Goal: Complete application form

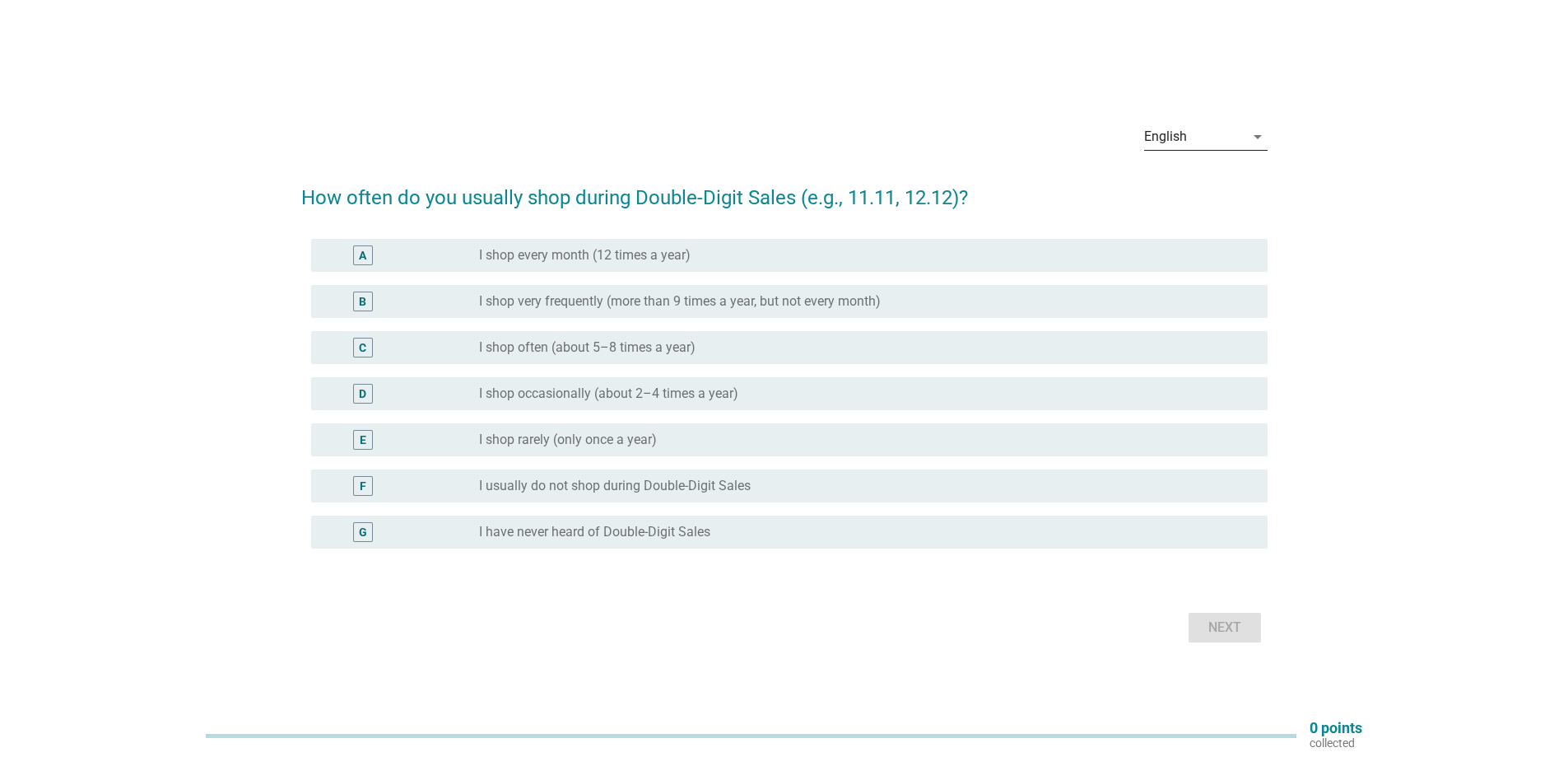
click at [1245, 143] on div "arrow_drop_down" at bounding box center [1256, 136] width 23 height 20
click at [1219, 184] on div "Bahasa Melayu" at bounding box center [1205, 189] width 97 height 20
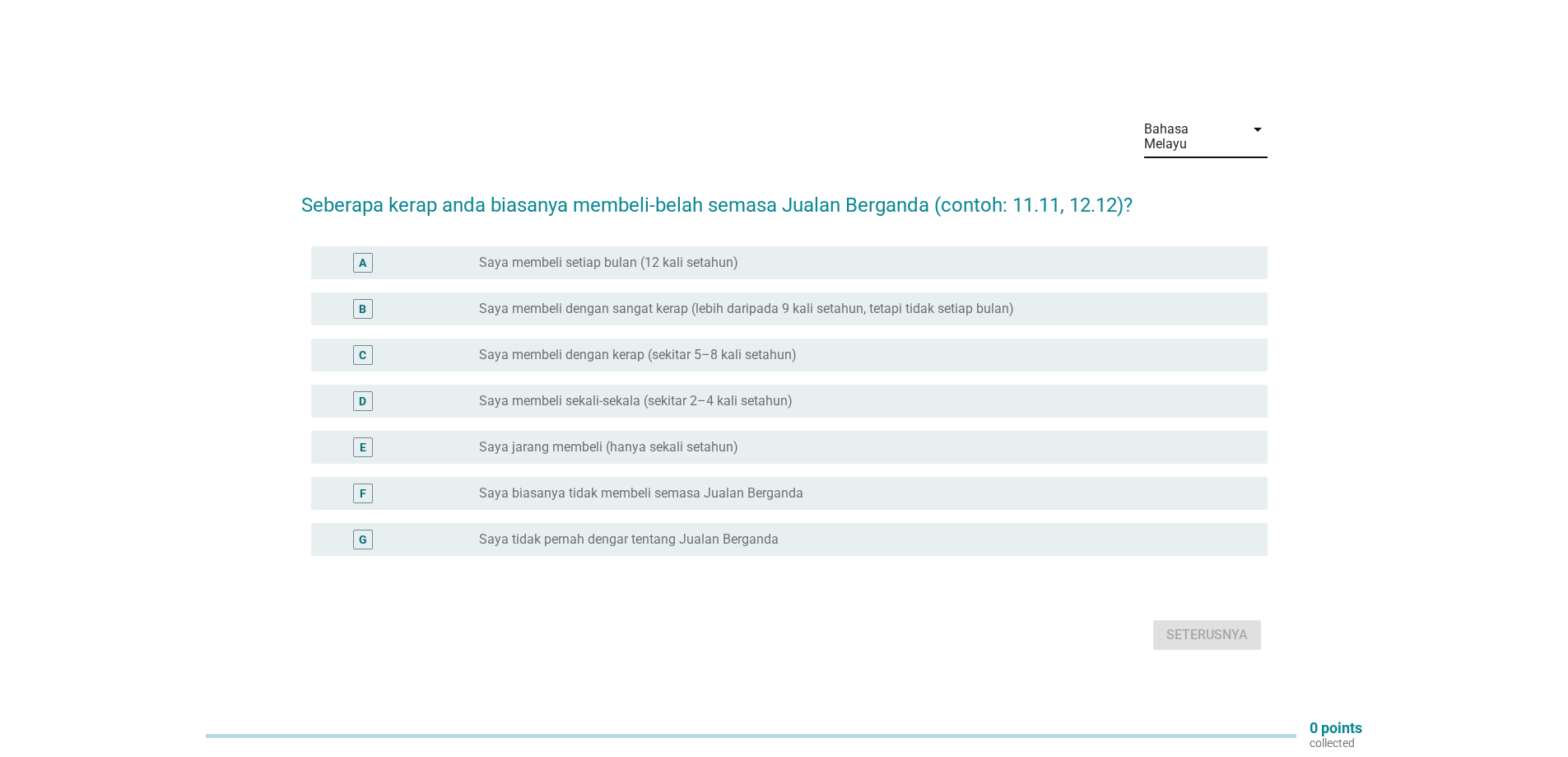
click at [602, 488] on label "Saya biasanya tidak membeli semasa Jualan Berganda" at bounding box center [641, 493] width 325 height 16
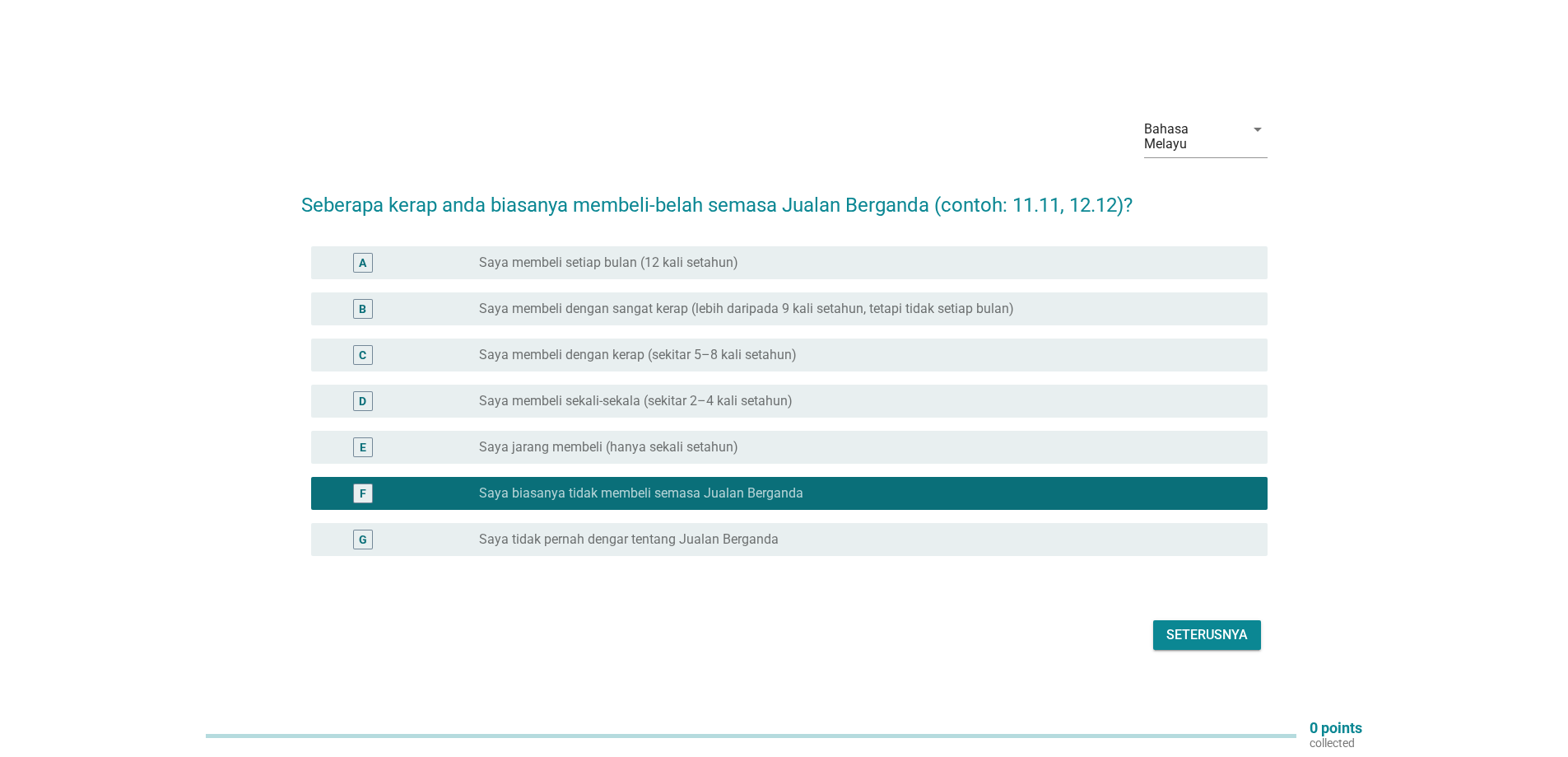
click at [1210, 639] on button "Seterusnya" at bounding box center [1207, 634] width 108 height 30
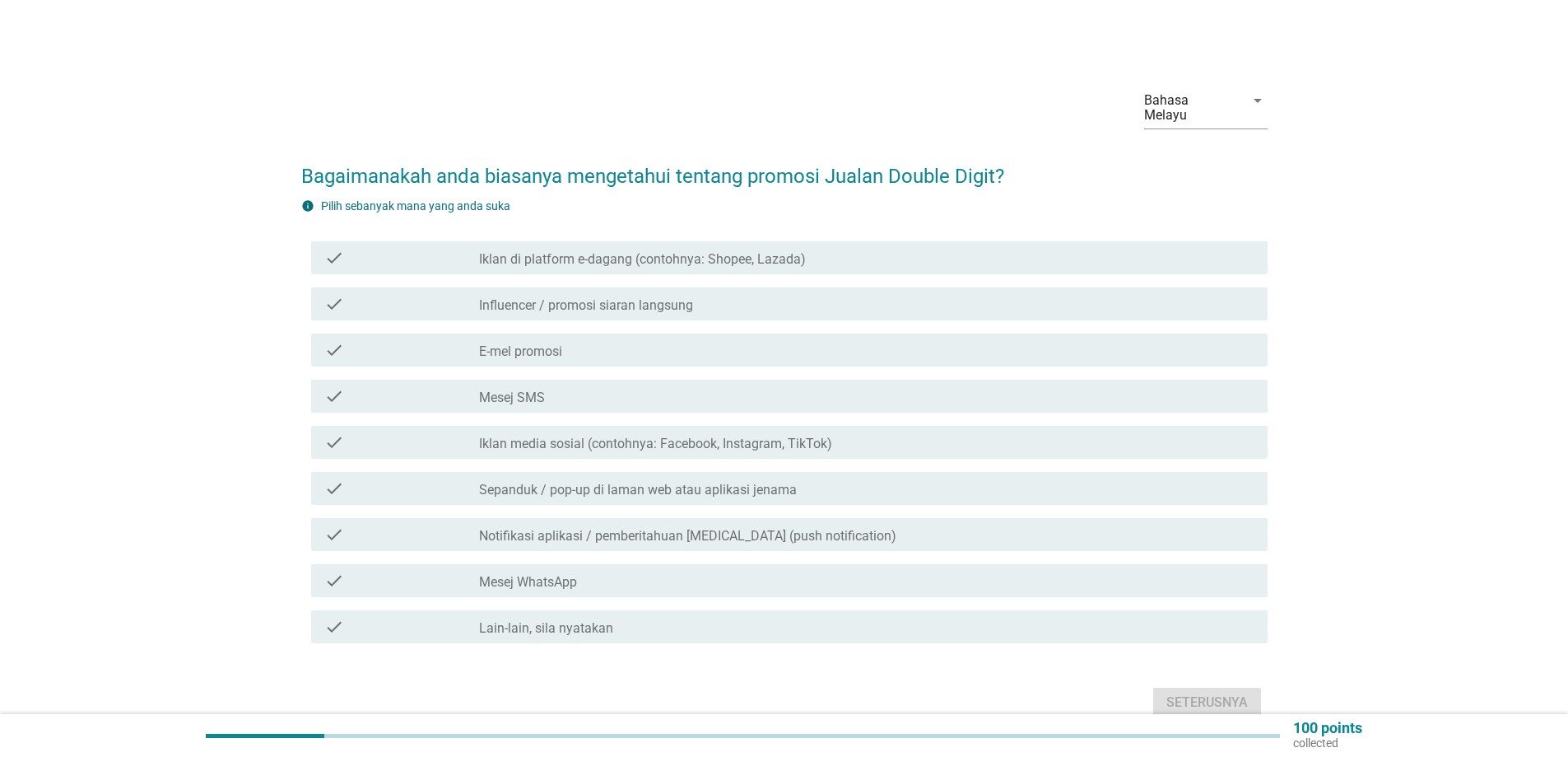
click at [632, 251] on label "Iklan di platform e-dagang (contohnya: Shopee, Lazada)" at bounding box center [642, 259] width 326 height 16
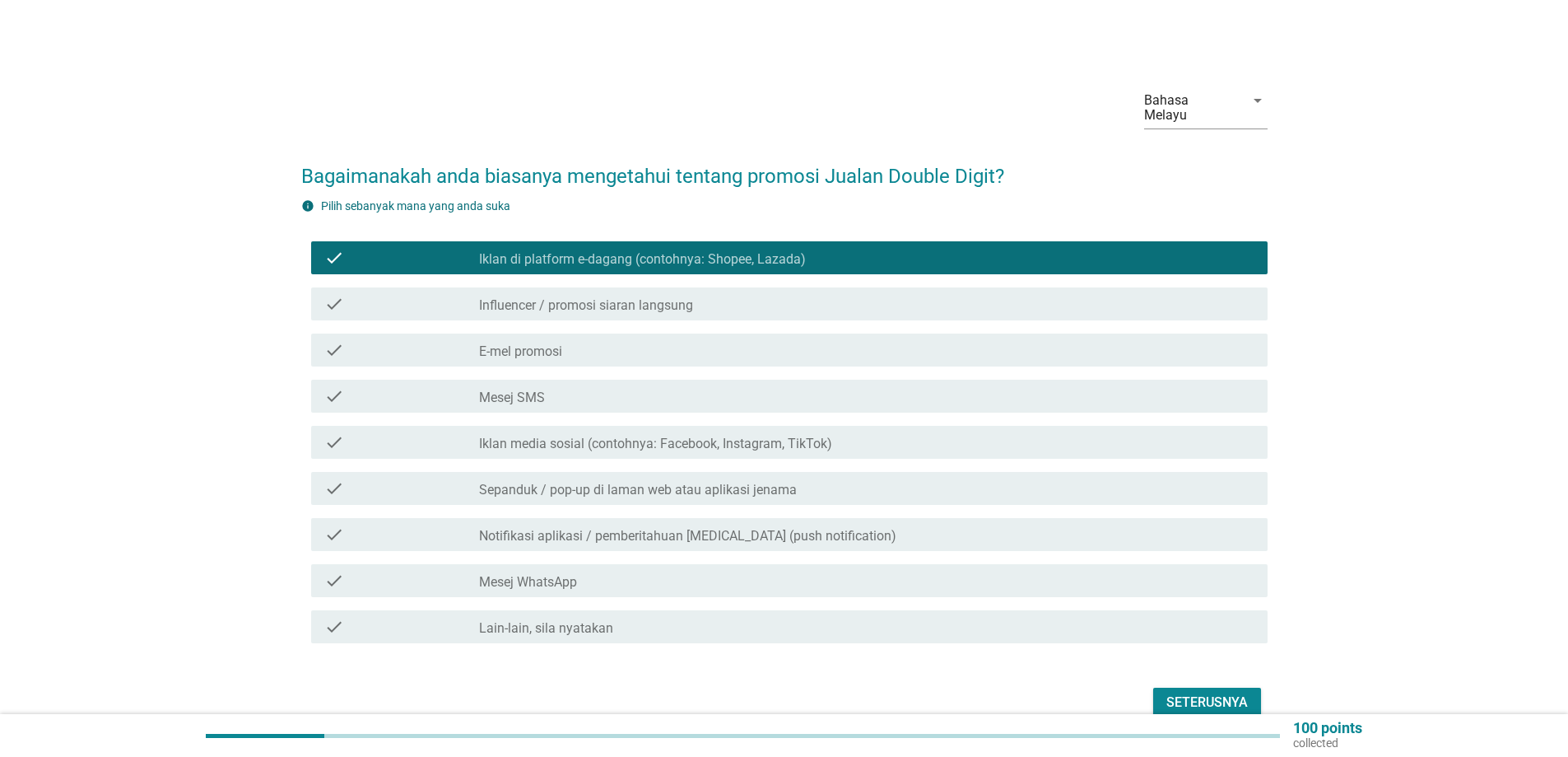
click at [1215, 692] on div "Seterusnya" at bounding box center [1207, 702] width 82 height 20
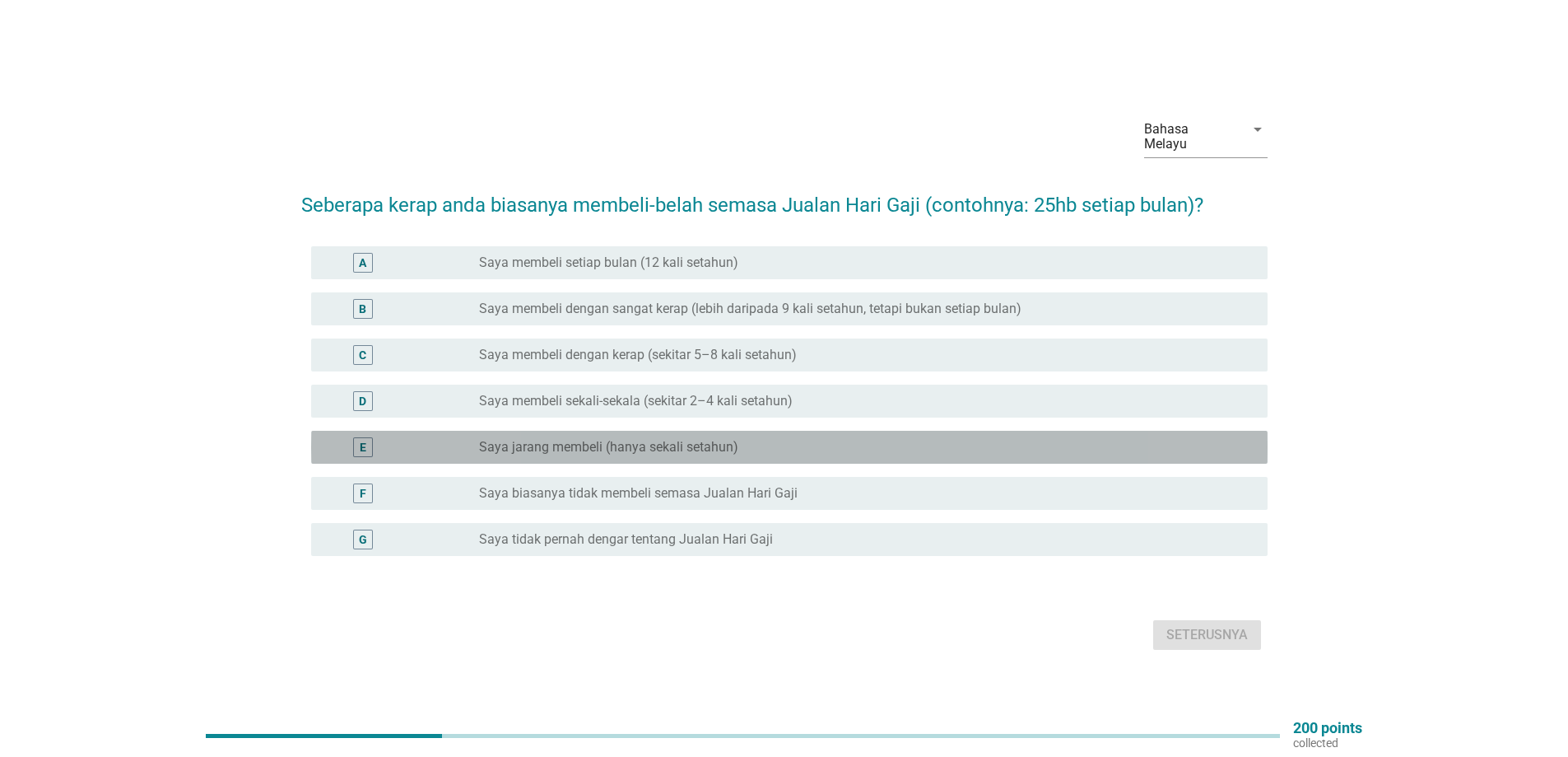
click at [646, 446] on label "Saya jarang membeli (hanya sekali setahun)" at bounding box center [608, 447] width 259 height 16
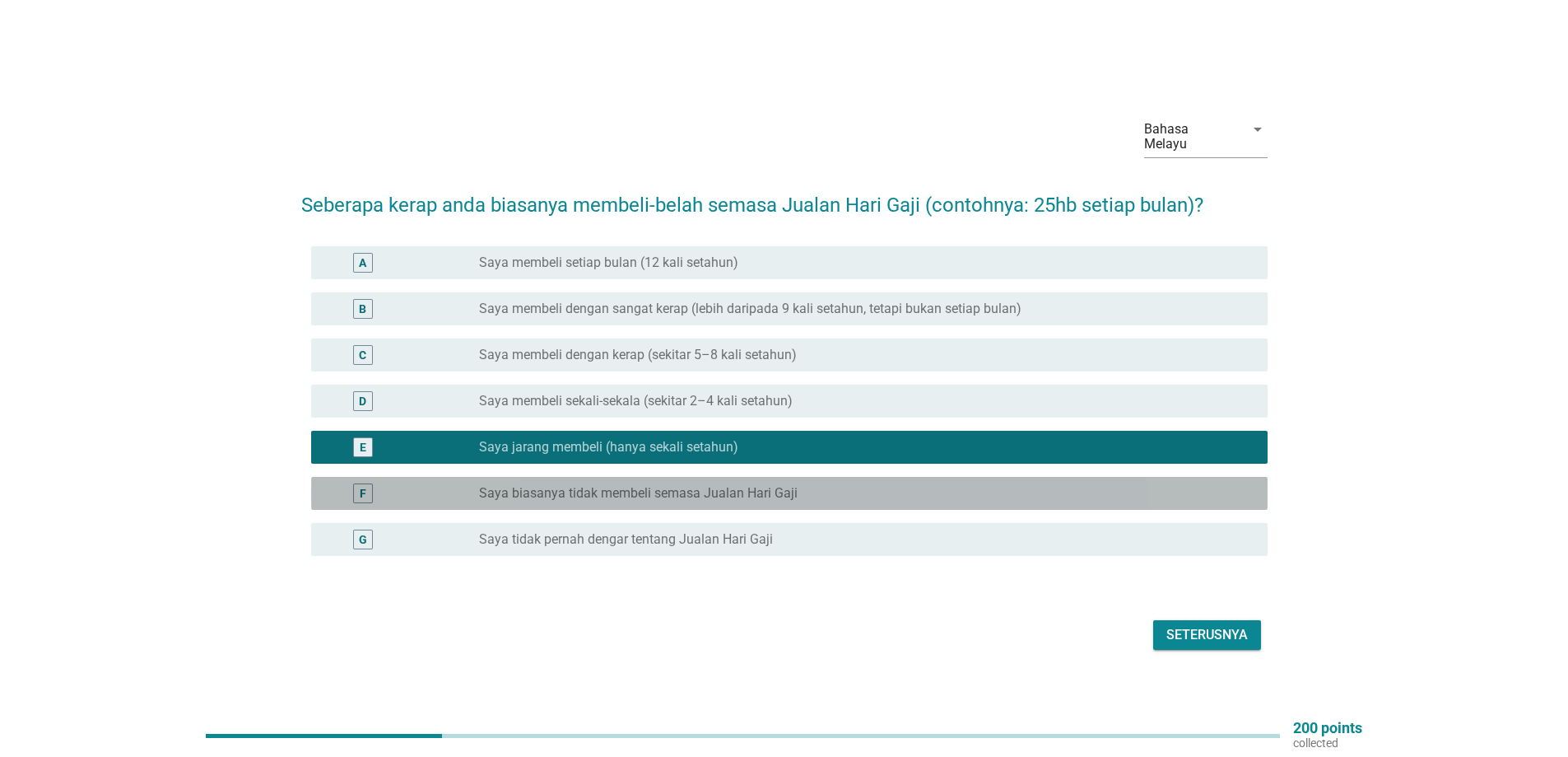
drag, startPoint x: 658, startPoint y: 478, endPoint x: 718, endPoint y: 497, distance: 62.9
click at [658, 485] on label "Saya biasanya tidak membeli semasa Jualan Hari Gaji" at bounding box center [637, 493] width 318 height 16
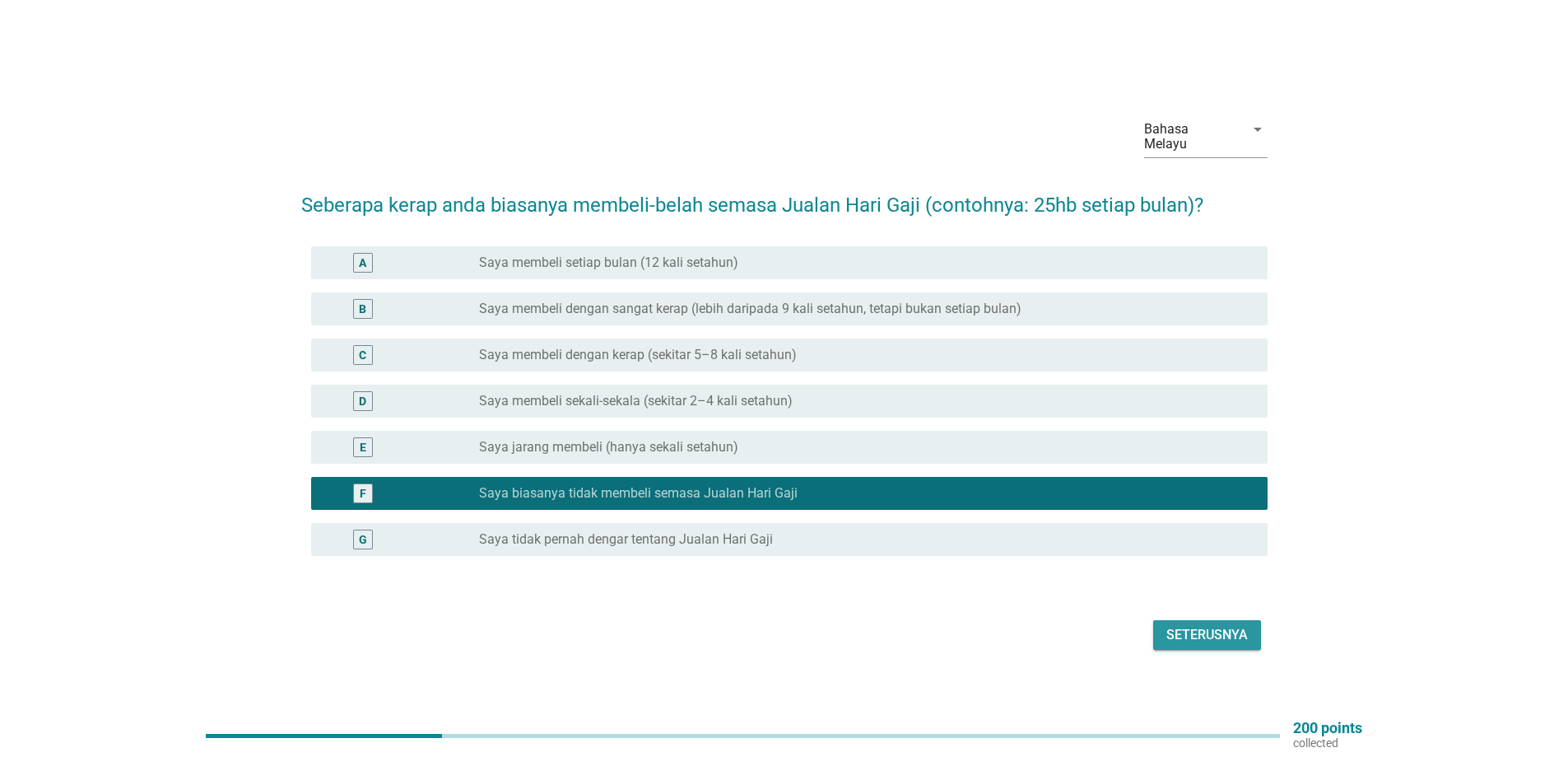
click at [1226, 631] on div "Seterusnya" at bounding box center [1207, 635] width 82 height 20
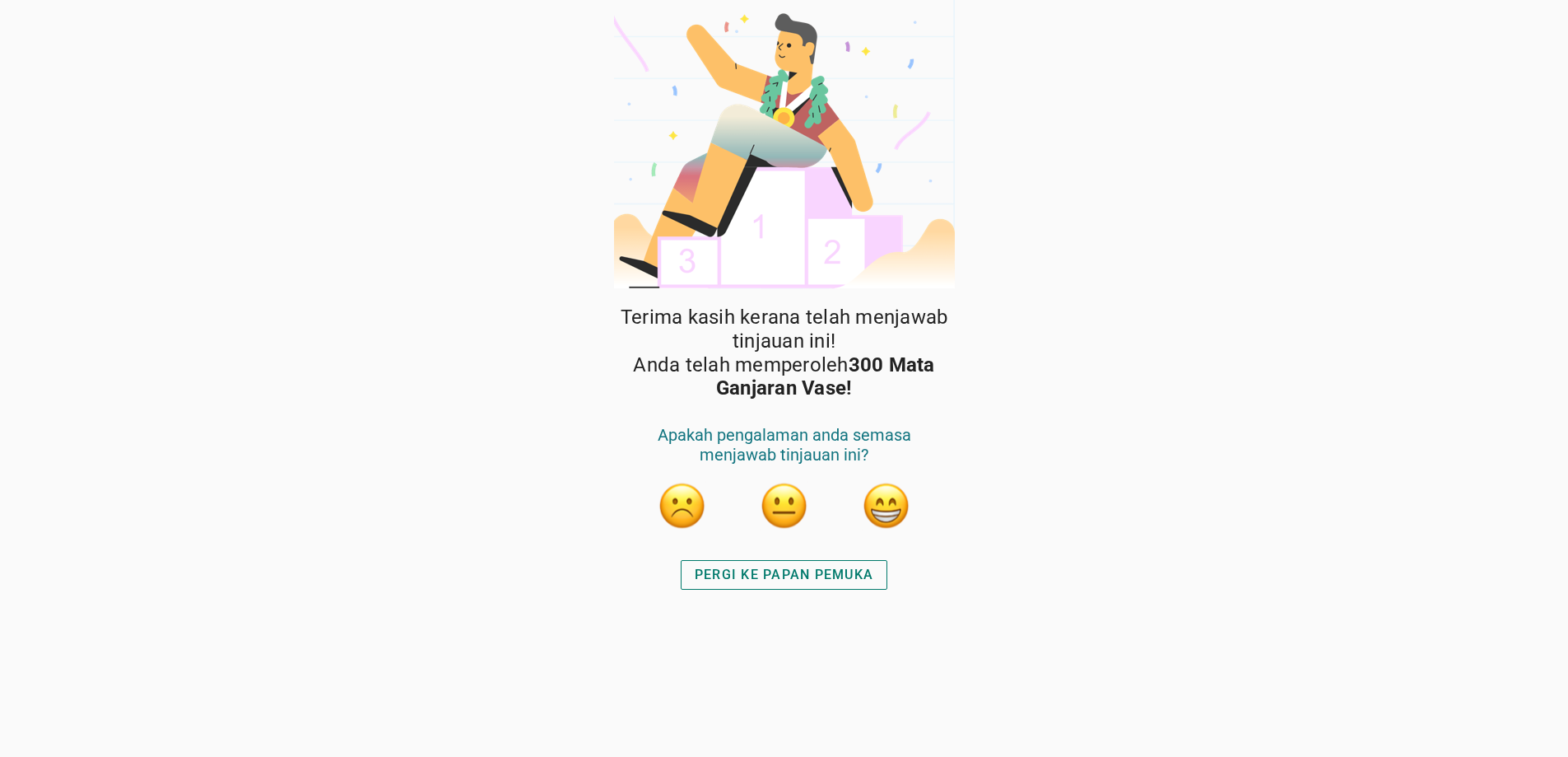
click at [773, 583] on div "PERGI KE PAPAN PEMUKA" at bounding box center [784, 575] width 178 height 20
